Goal: Transaction & Acquisition: Download file/media

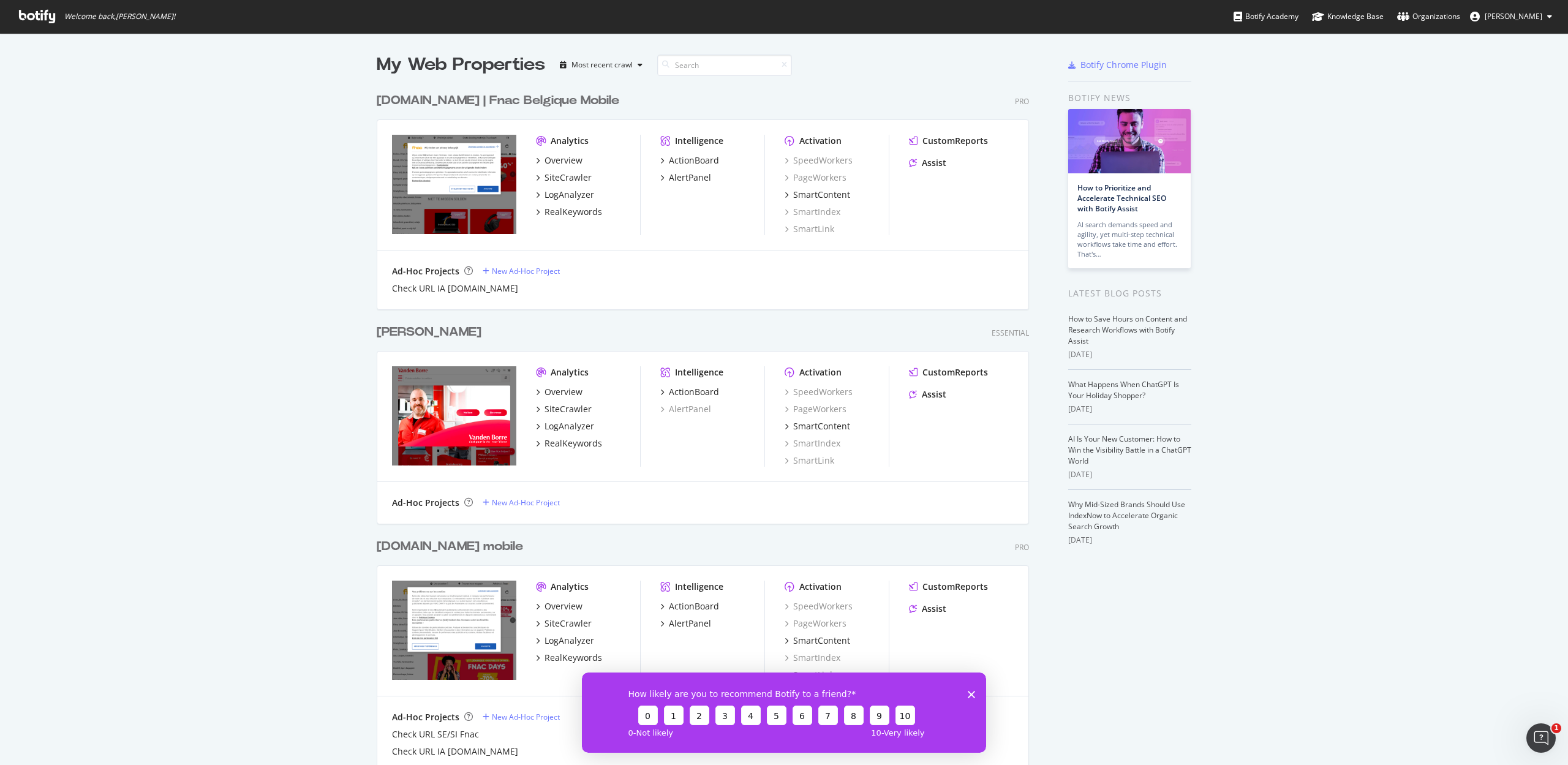
click at [540, 103] on div "[DOMAIN_NAME] | Fnac Belgique Mobile" at bounding box center [497, 100] width 242 height 18
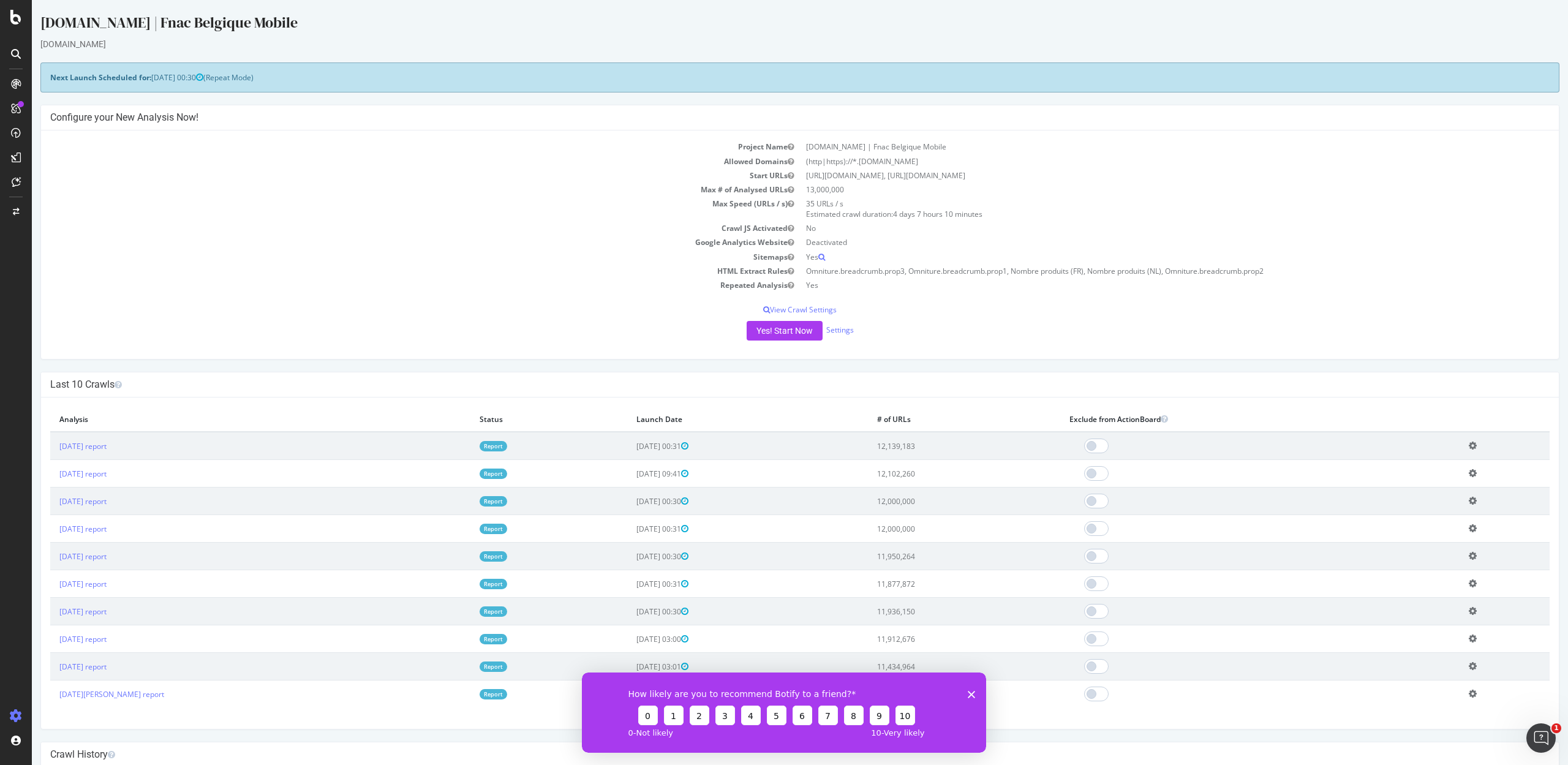
click at [479, 442] on link "Report" at bounding box center [493, 445] width 27 height 10
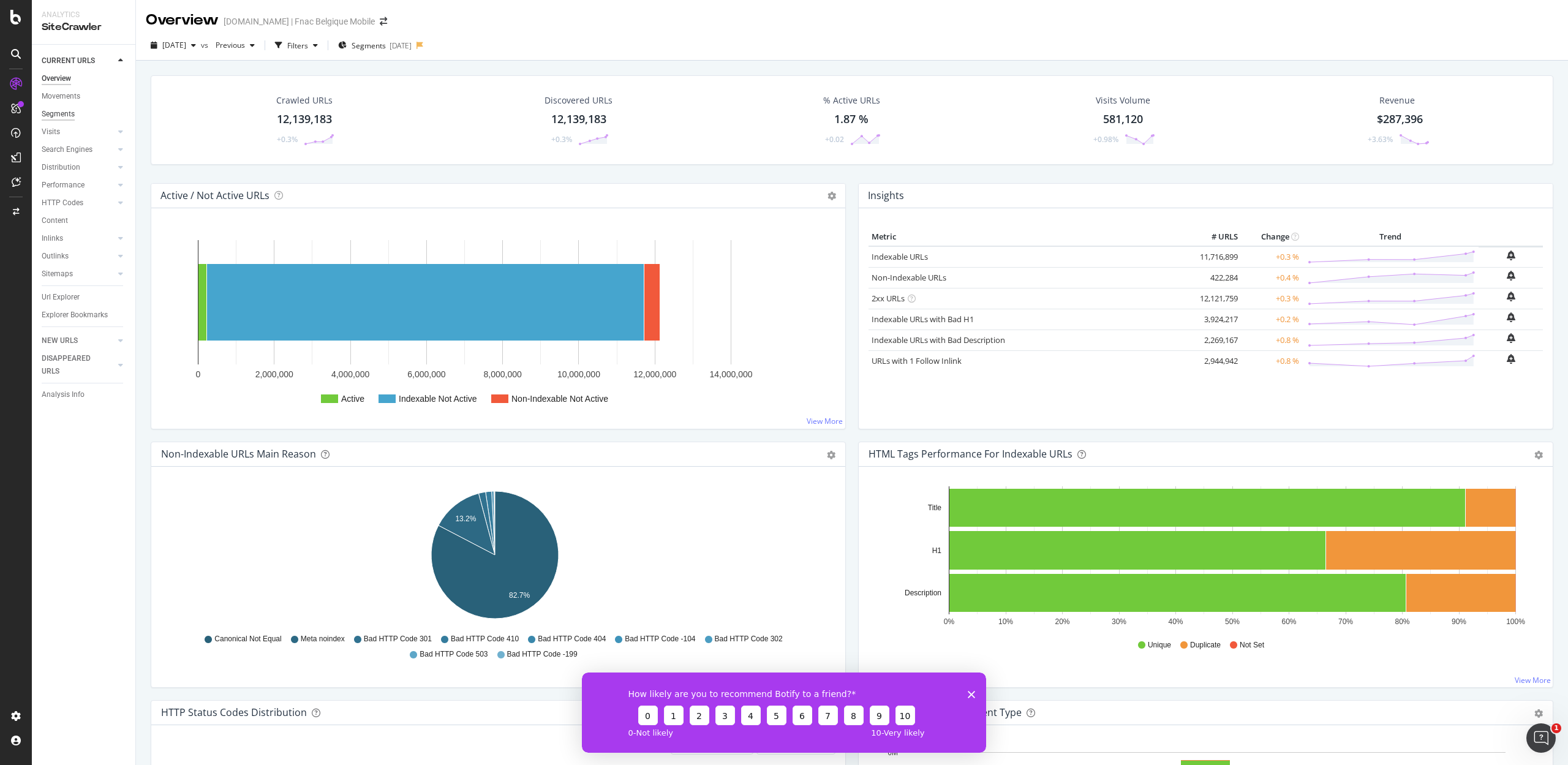
click at [61, 119] on div "Segments" at bounding box center [58, 114] width 33 height 13
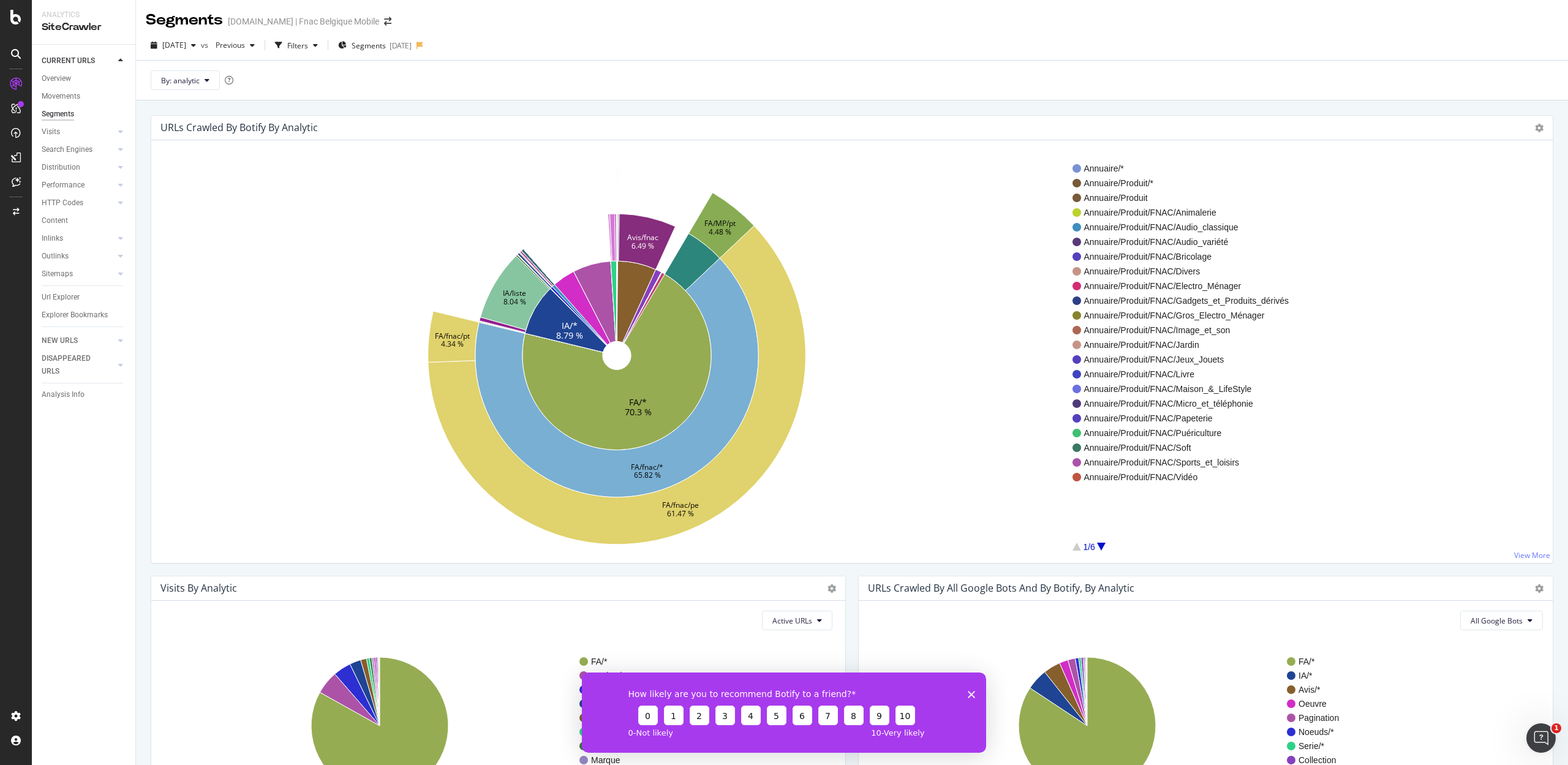
click at [1102, 542] on div "1/6" at bounding box center [1089, 547] width 32 height 12
click at [1100, 547] on div at bounding box center [1101, 547] width 9 height 8
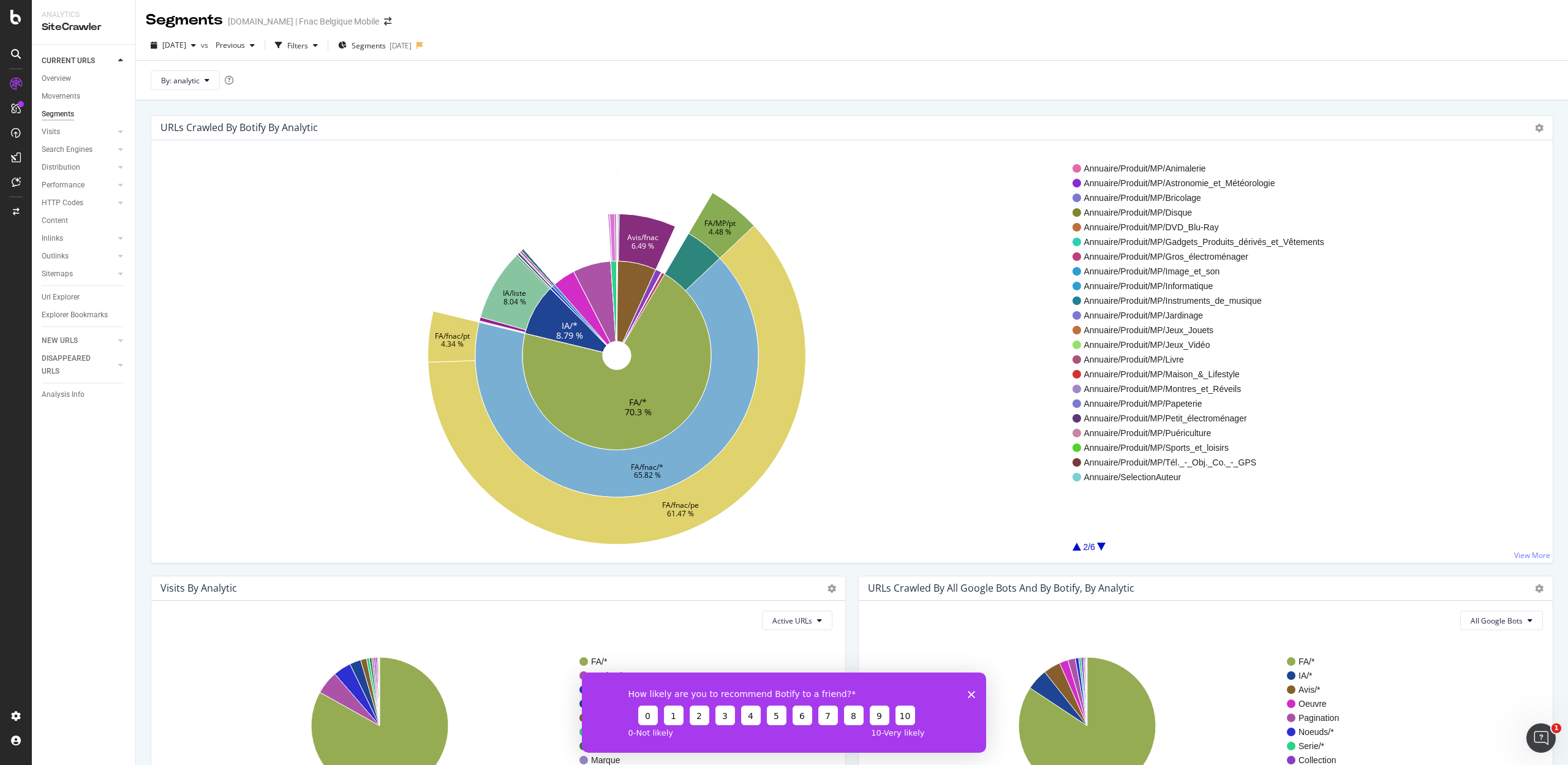
click at [1100, 547] on div at bounding box center [1101, 547] width 9 height 8
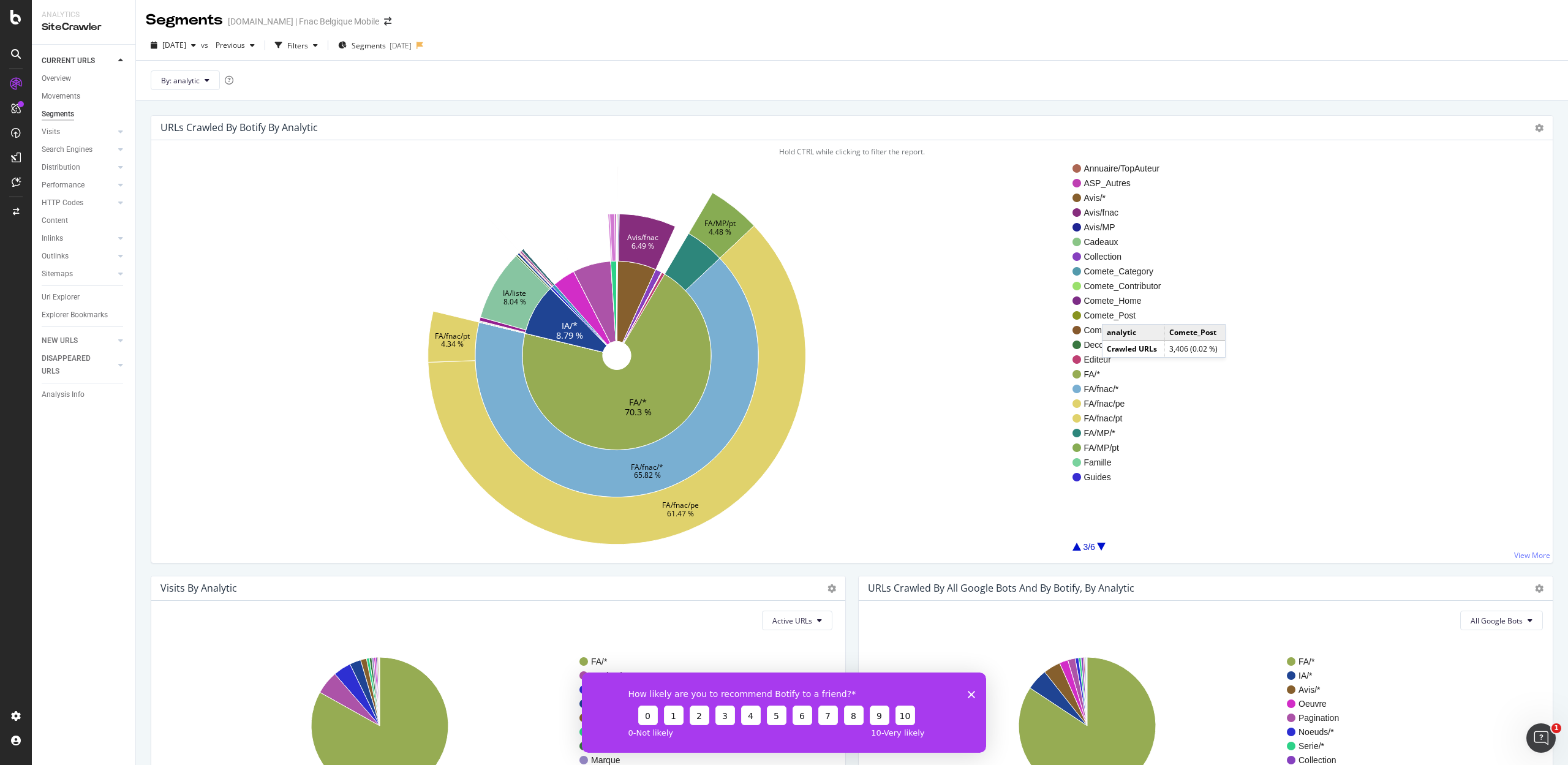
click at [1115, 312] on span "Comete_Post" at bounding box center [1123, 315] width 78 height 12
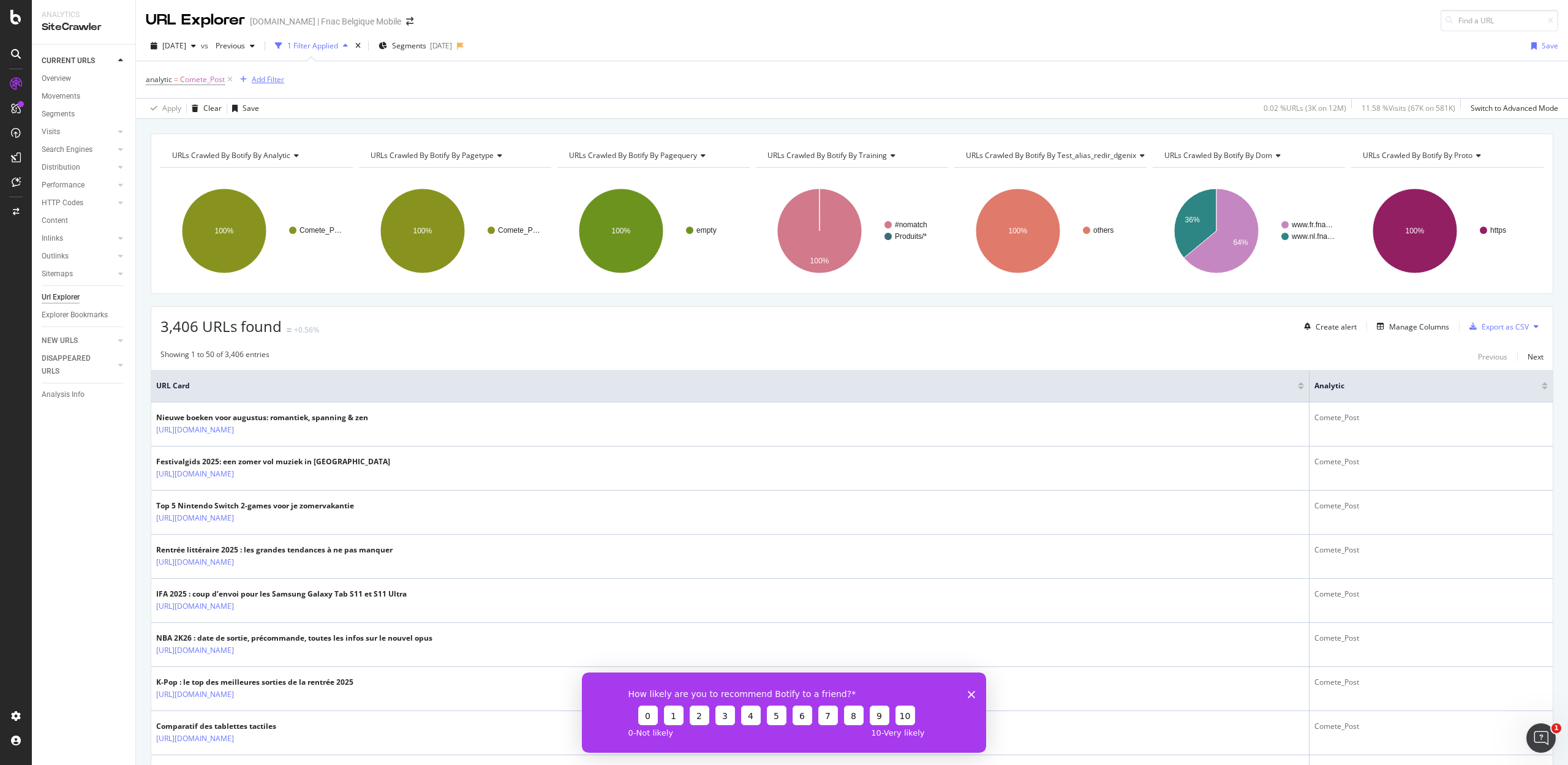
click at [269, 84] on div "Add Filter" at bounding box center [268, 78] width 32 height 10
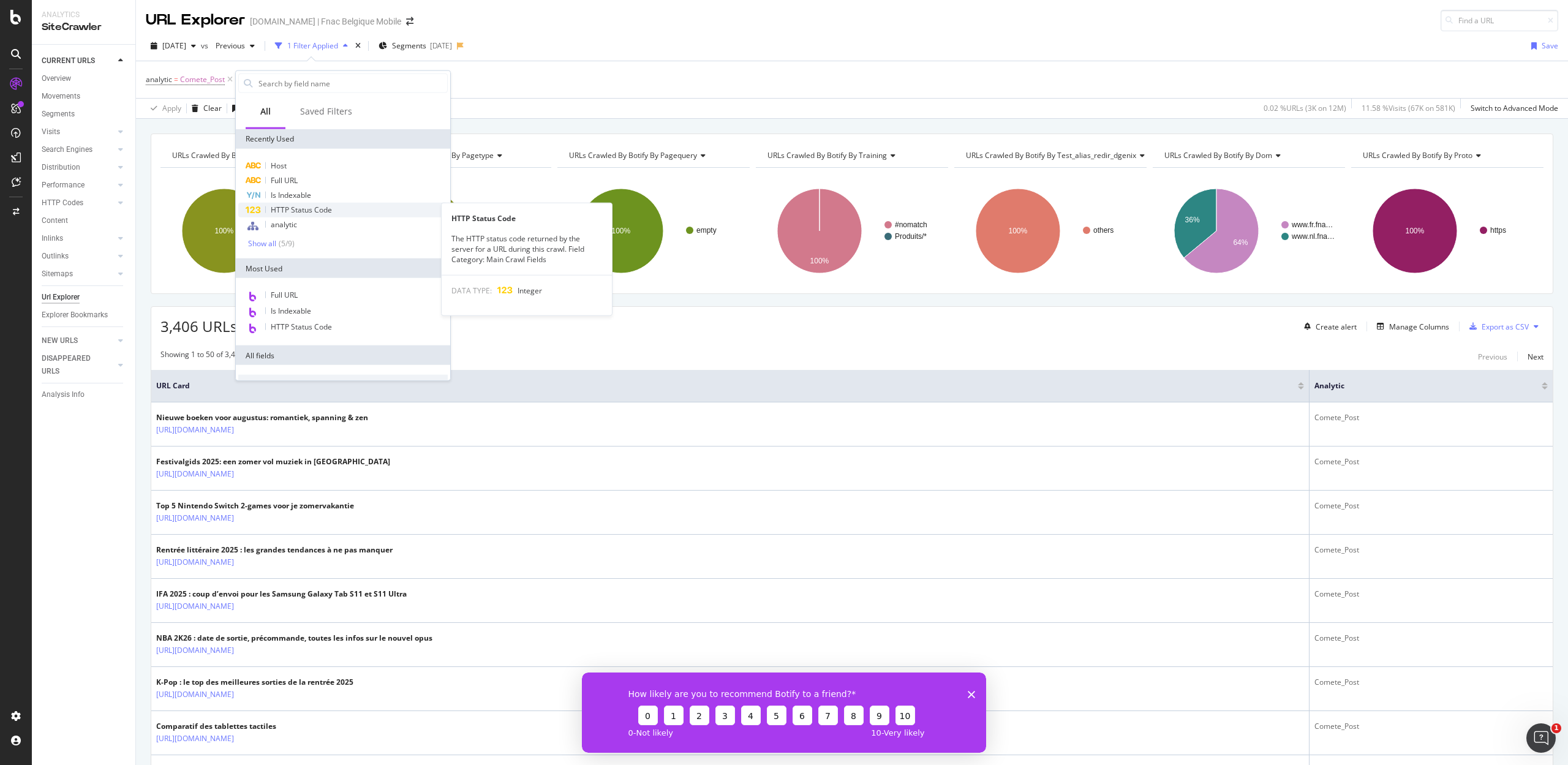
click at [306, 209] on span "HTTP Status Code" at bounding box center [301, 209] width 61 height 10
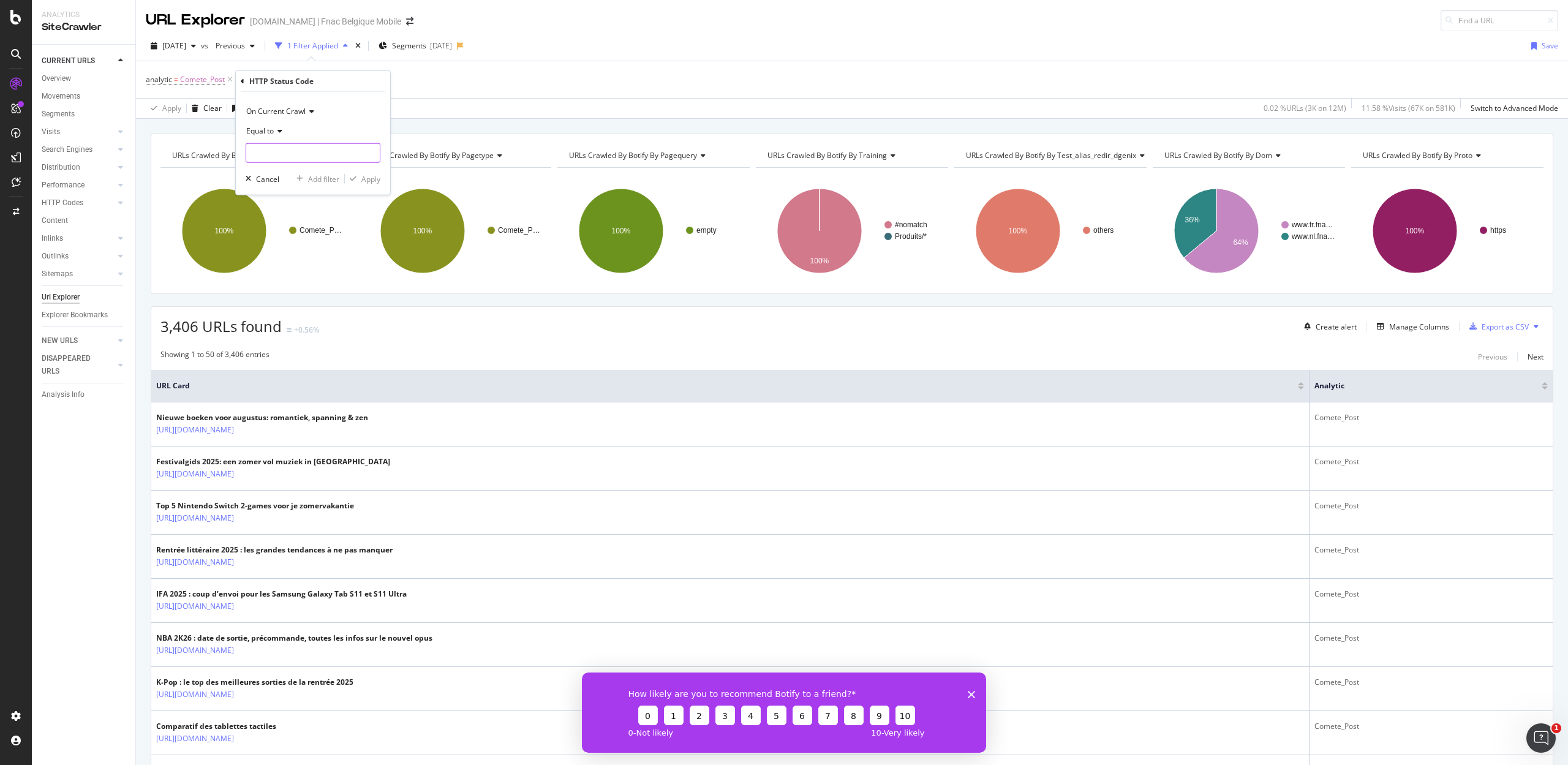
click at [283, 152] on input "number" at bounding box center [313, 153] width 134 height 20
click at [278, 171] on span "200" at bounding box center [285, 169] width 71 height 10
type input "200"
click at [375, 180] on div "Apply" at bounding box center [371, 178] width 19 height 10
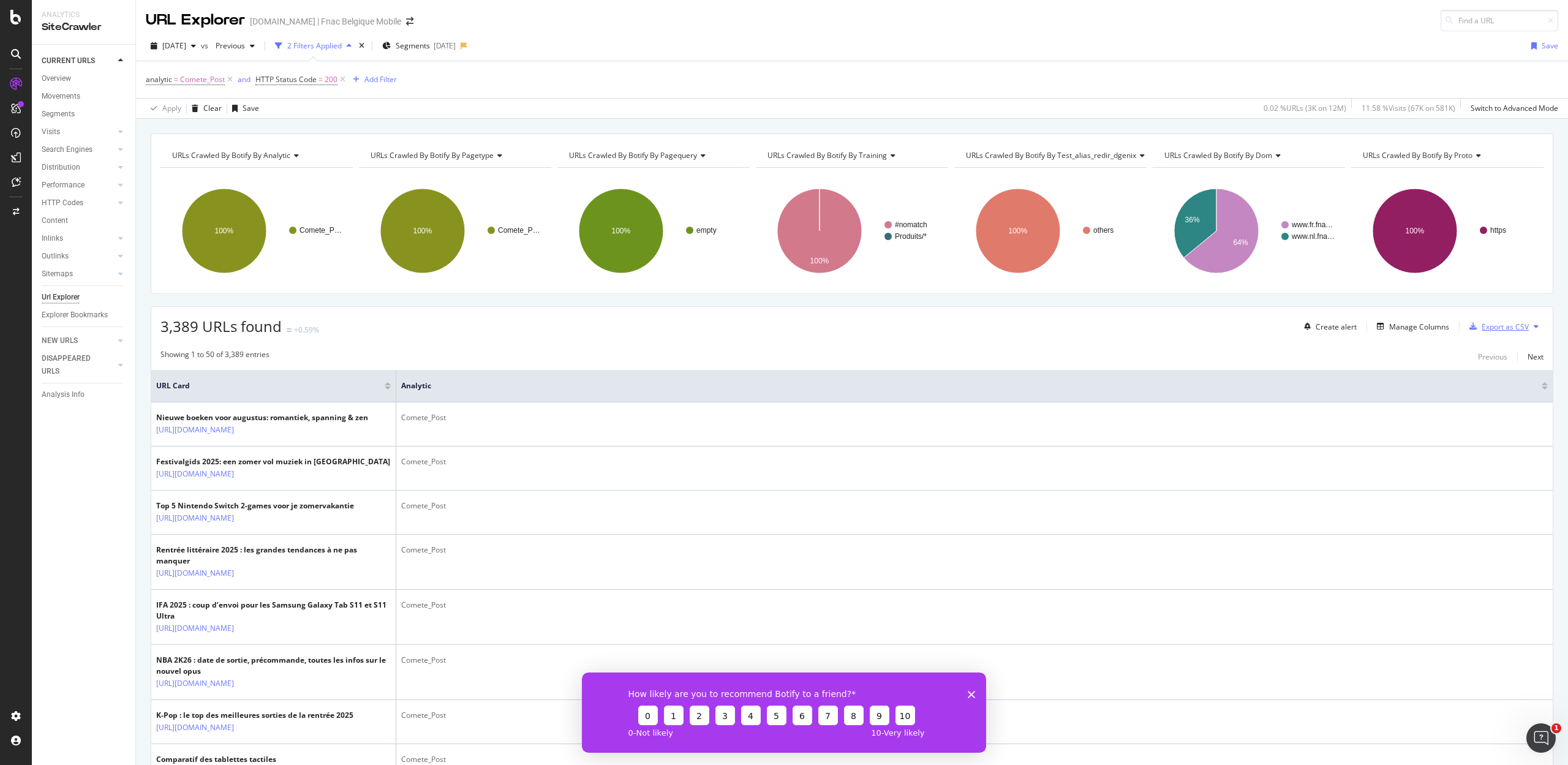
click at [1484, 332] on div "Export as CSV" at bounding box center [1506, 326] width 47 height 10
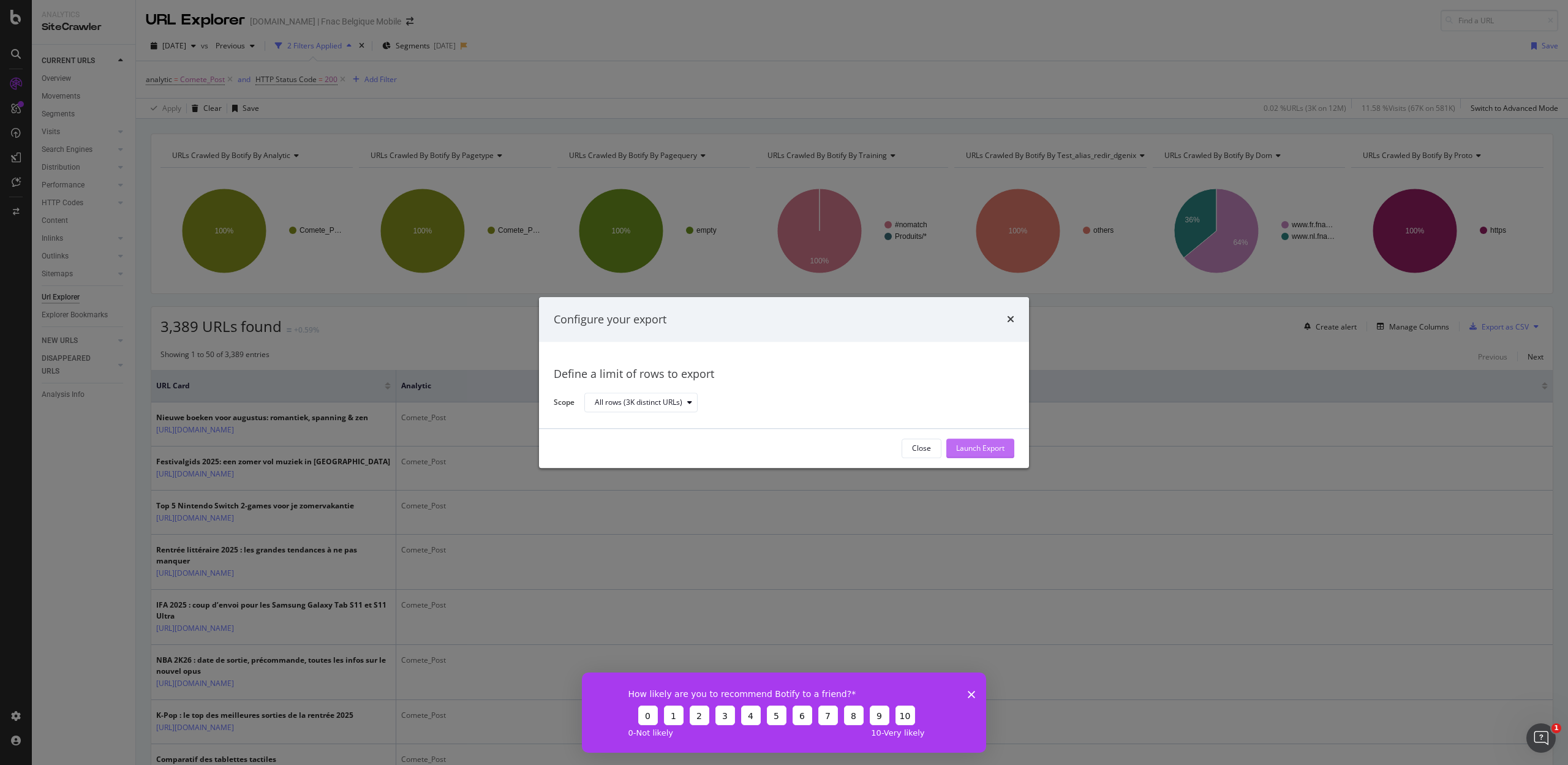
click at [984, 447] on div "Launch Export" at bounding box center [980, 448] width 48 height 10
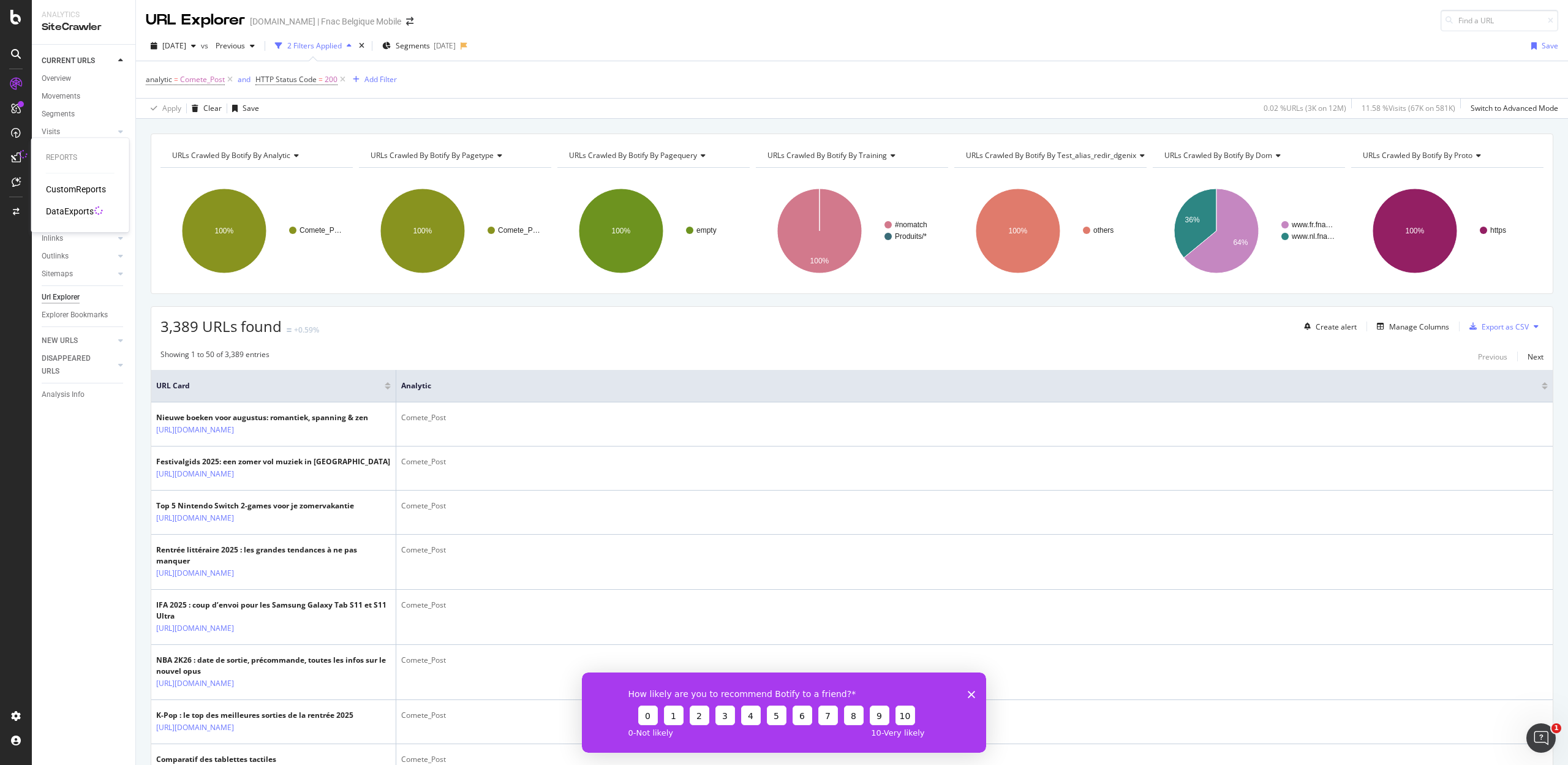
click at [63, 210] on div "DataExports" at bounding box center [70, 211] width 48 height 12
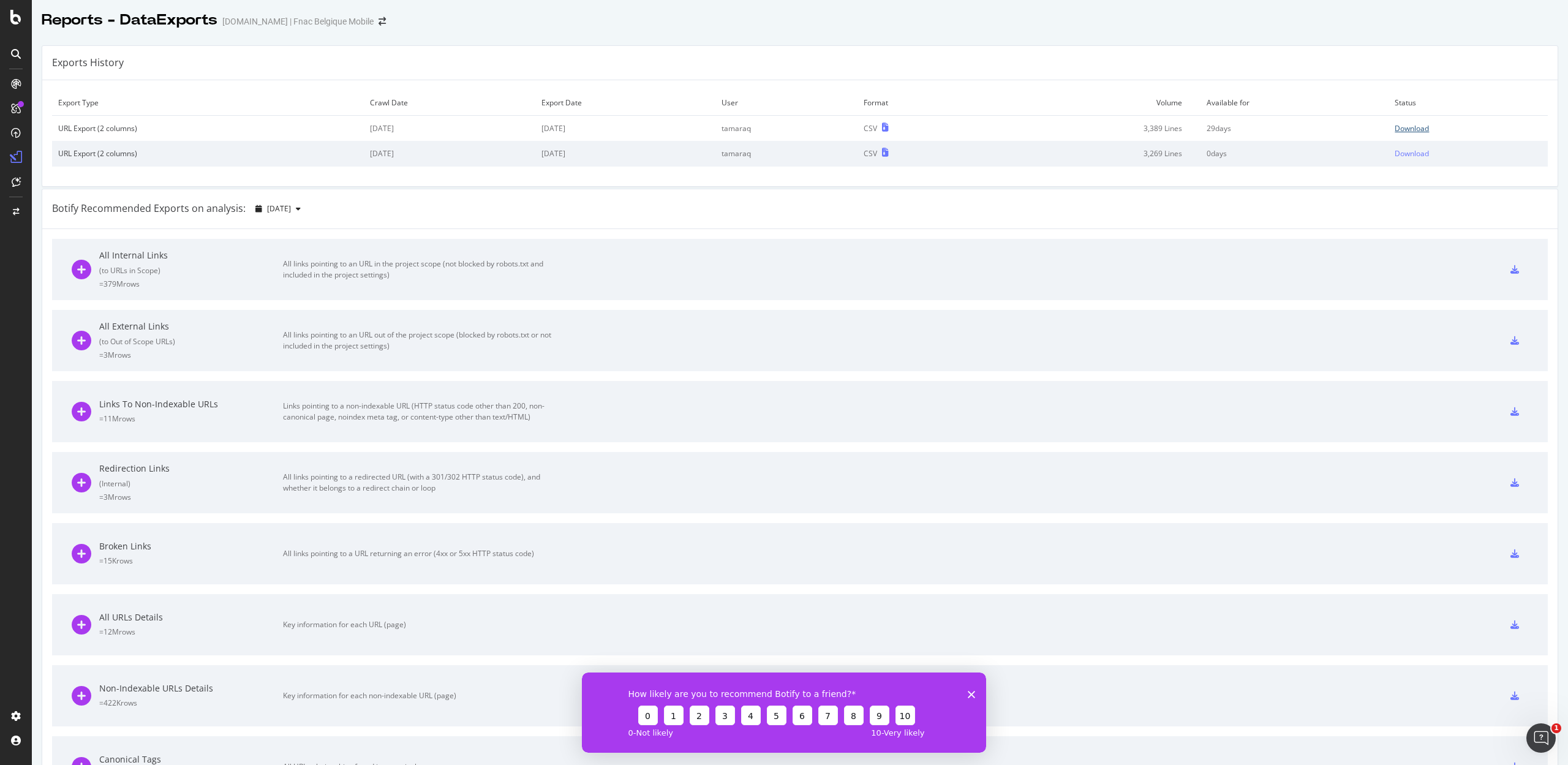
click at [1398, 128] on div "Download" at bounding box center [1412, 128] width 34 height 10
